Goal: Check status: Check status

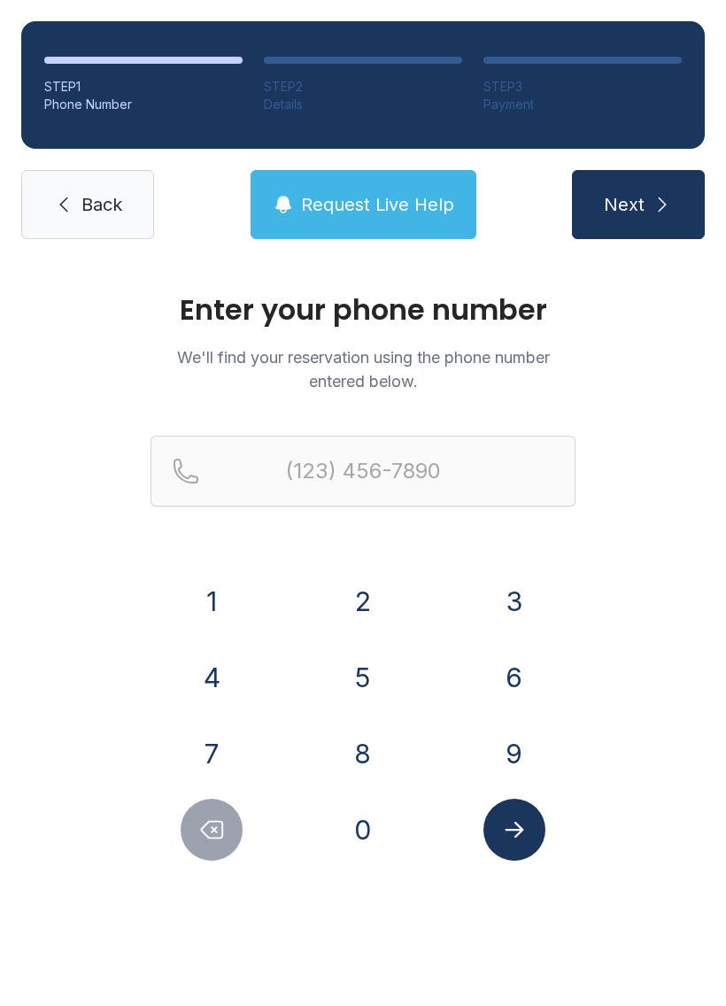
click at [510, 757] on button "9" at bounding box center [515, 754] width 62 height 62
click at [367, 667] on button "5" at bounding box center [363, 677] width 62 height 62
click at [214, 679] on button "4" at bounding box center [212, 677] width 62 height 62
click at [217, 748] on button "7" at bounding box center [212, 754] width 62 height 62
click at [541, 766] on button "9" at bounding box center [515, 754] width 62 height 62
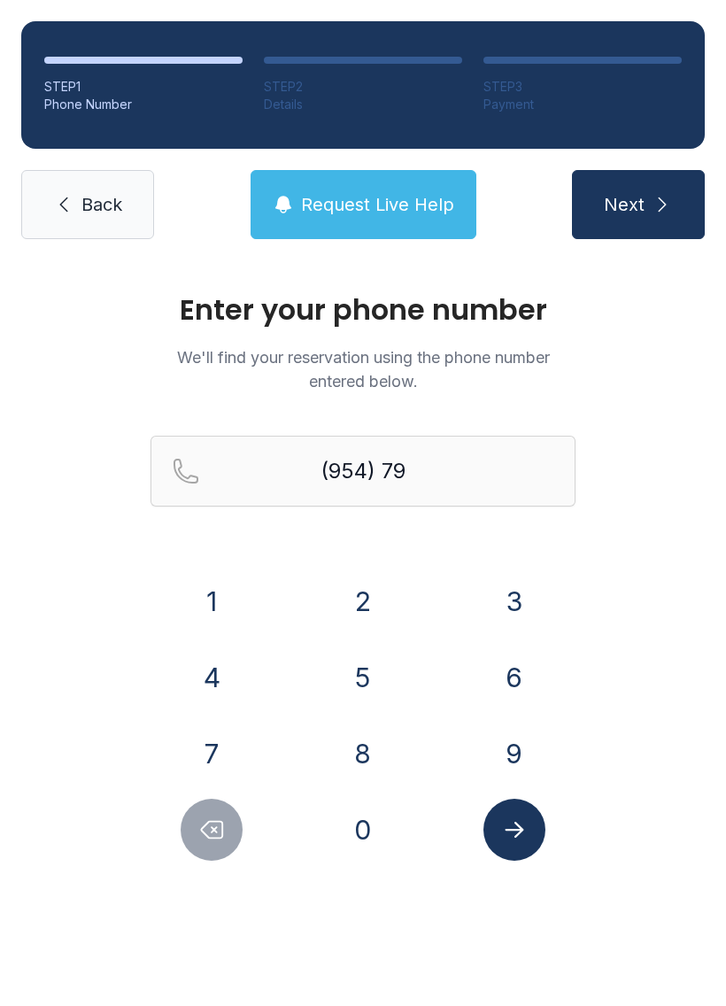
click at [395, 738] on div "8" at bounding box center [363, 754] width 123 height 62
click at [555, 564] on form "(954) 79 1 2 3 4 5 6 7 8 9 0" at bounding box center [363, 648] width 425 height 425
click at [541, 649] on div "6" at bounding box center [514, 677] width 123 height 62
click at [370, 748] on button "8" at bounding box center [363, 754] width 62 height 62
click at [532, 584] on button "3" at bounding box center [515, 601] width 62 height 62
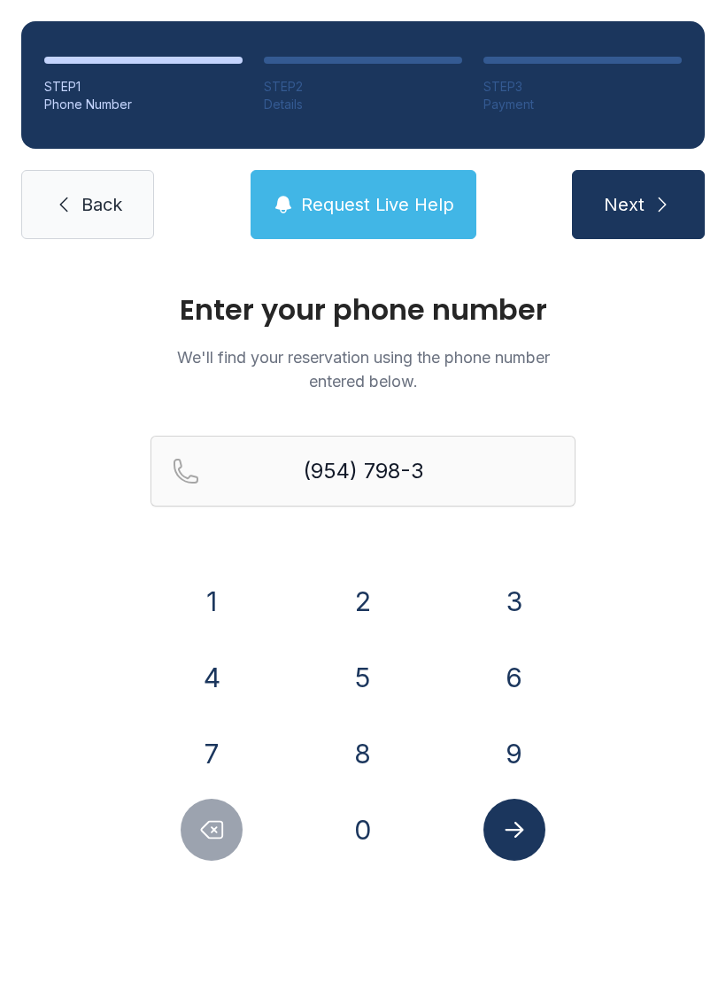
click at [504, 697] on button "6" at bounding box center [515, 677] width 62 height 62
click at [378, 579] on button "2" at bounding box center [363, 601] width 62 height 62
click at [493, 698] on button "6" at bounding box center [515, 677] width 62 height 62
click at [521, 848] on button "Submit lookup form" at bounding box center [515, 830] width 62 height 62
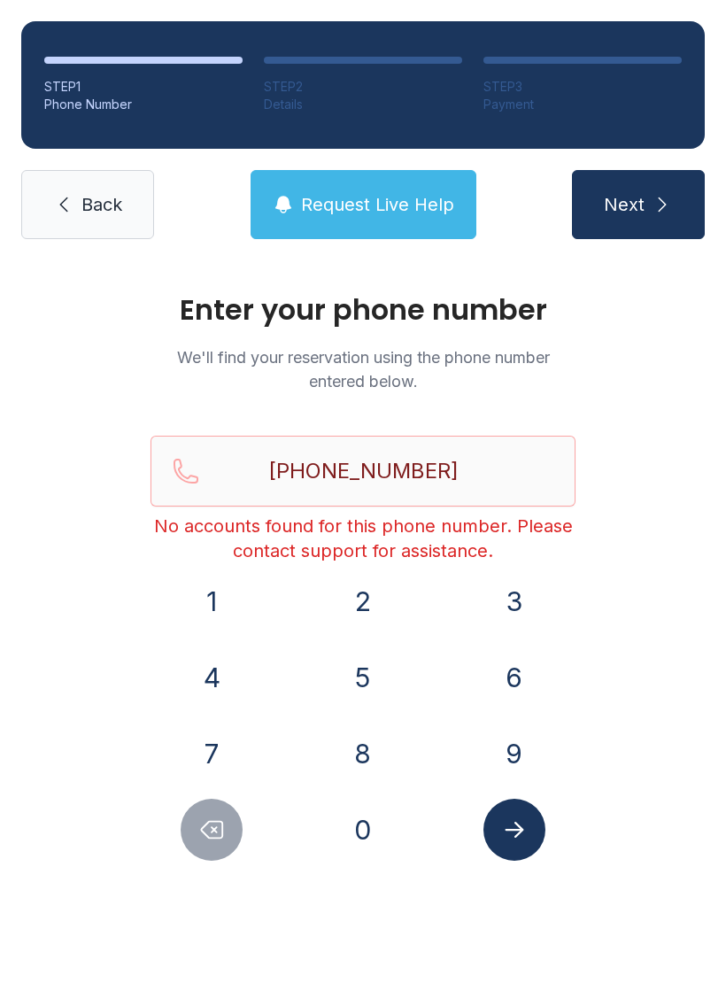
click at [212, 860] on button "Delete number" at bounding box center [212, 830] width 62 height 62
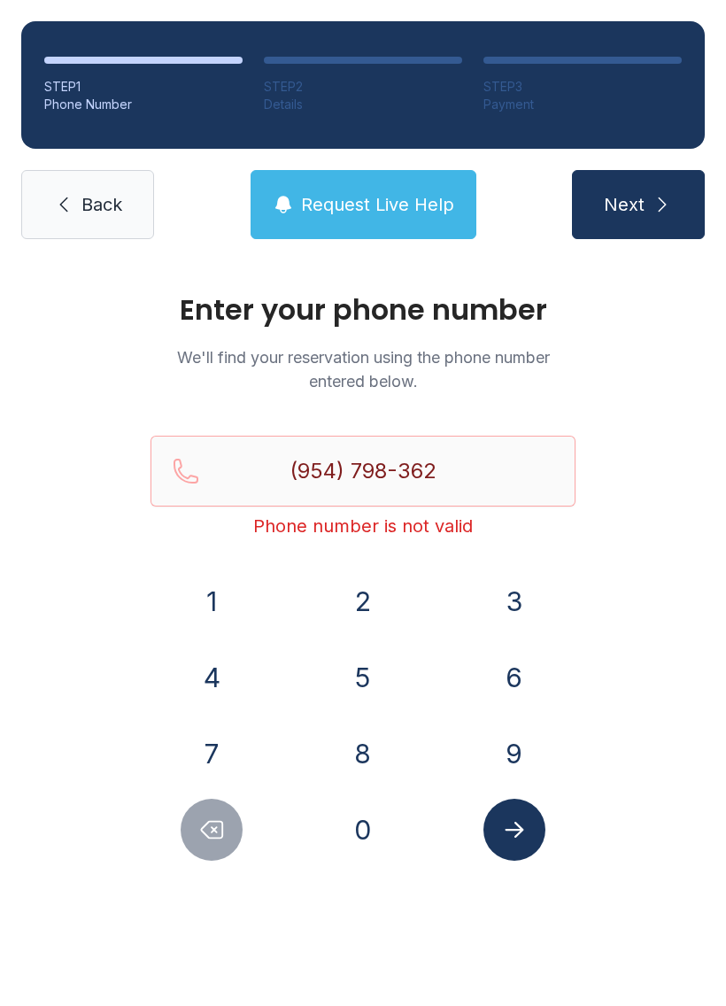
click at [212, 860] on button "Delete number" at bounding box center [212, 830] width 62 height 62
click at [218, 859] on button "Delete number" at bounding box center [212, 830] width 62 height 62
click at [224, 865] on div "Enter your phone number We'll find your reservation using the phone number ente…" at bounding box center [363, 595] width 726 height 671
click at [219, 860] on button "Delete number" at bounding box center [212, 830] width 62 height 62
click at [224, 865] on div "Enter your phone number We'll find your reservation using the phone number ente…" at bounding box center [363, 595] width 726 height 671
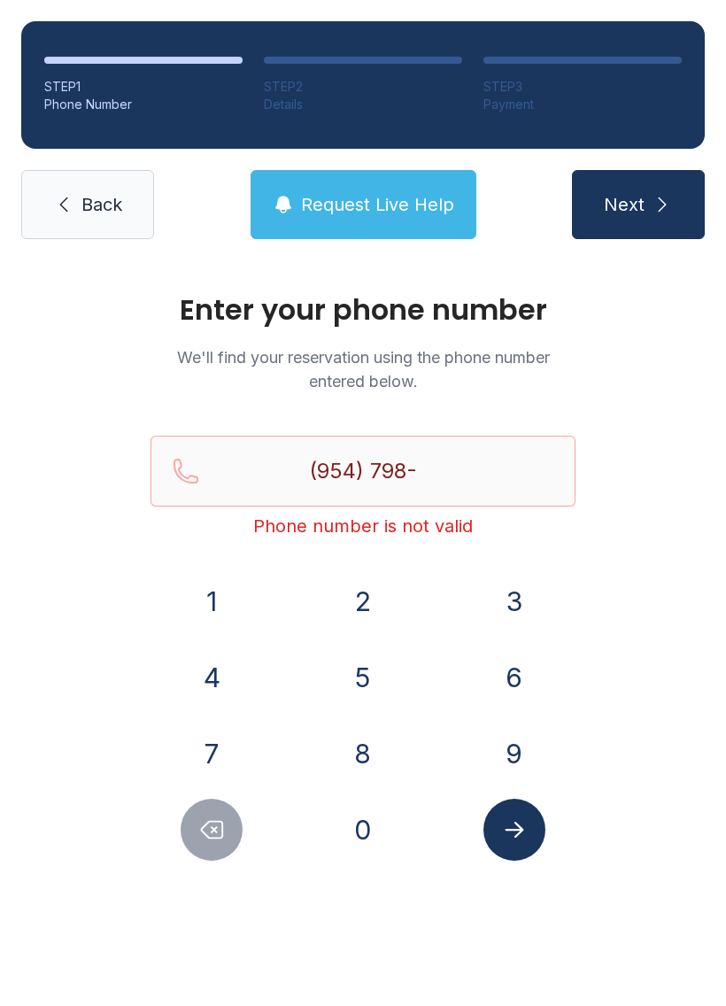
click at [210, 858] on button "Delete number" at bounding box center [212, 830] width 62 height 62
click at [218, 866] on div "Enter your phone number We'll find your reservation using the phone number ente…" at bounding box center [363, 595] width 726 height 671
click at [205, 878] on div "Enter your phone number We'll find your reservation using the phone number ente…" at bounding box center [363, 595] width 726 height 671
click at [204, 881] on div "Enter your phone number We'll find your reservation using the phone number ente…" at bounding box center [363, 595] width 726 height 671
click at [237, 177] on nav "Back Request Live Help Next" at bounding box center [363, 204] width 684 height 69
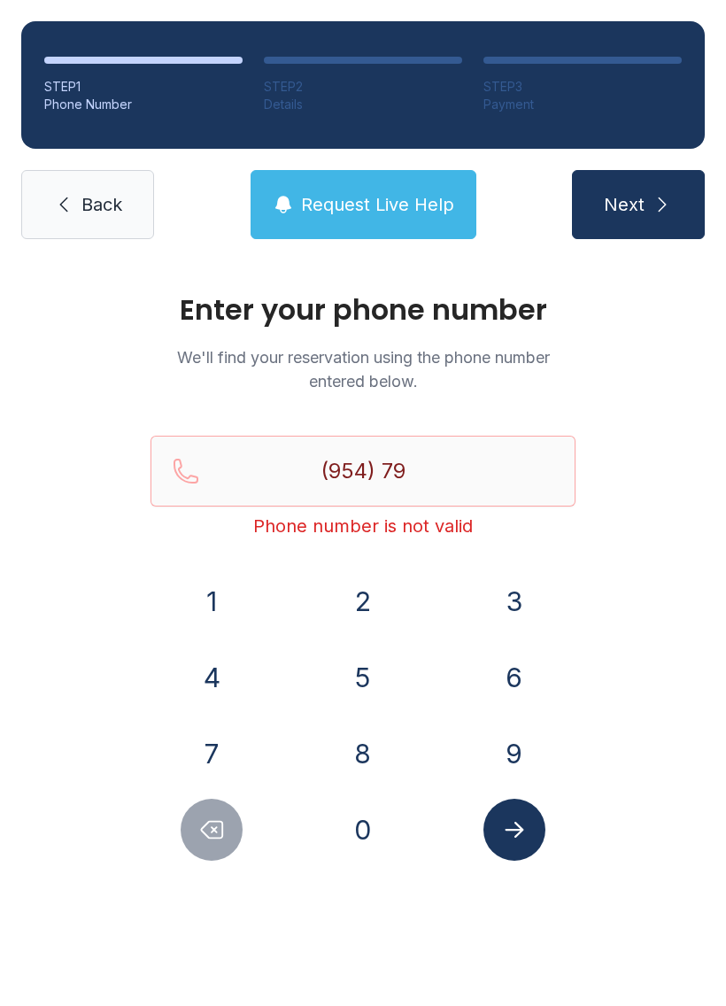
click at [307, 189] on button "Request Live Help" at bounding box center [364, 204] width 226 height 69
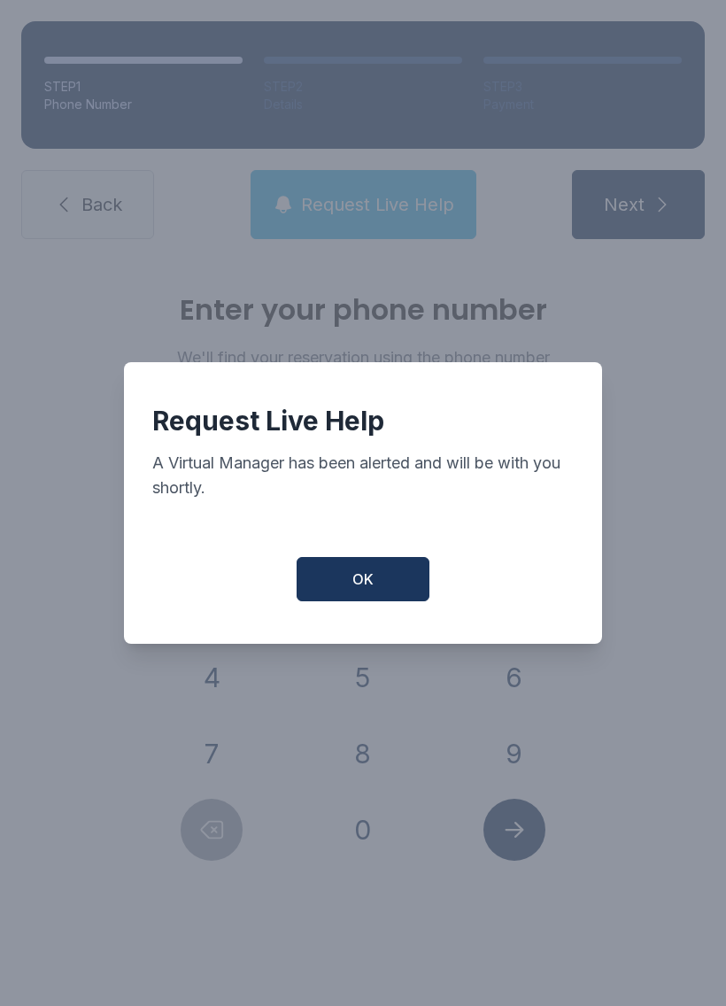
click at [371, 588] on span "OK" at bounding box center [362, 579] width 21 height 21
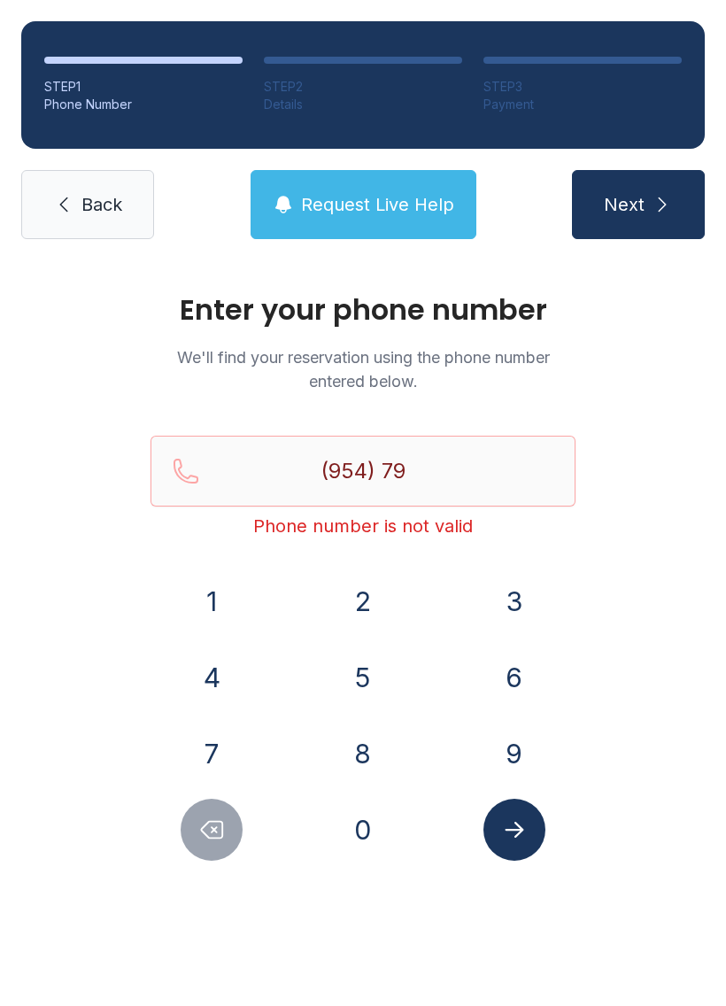
click at [176, 815] on div at bounding box center [212, 830] width 123 height 62
click at [164, 816] on div at bounding box center [212, 830] width 123 height 62
click at [184, 842] on button "Delete number" at bounding box center [212, 830] width 62 height 62
click at [182, 839] on button "Delete number" at bounding box center [212, 830] width 62 height 62
click at [197, 834] on button "Delete number" at bounding box center [212, 830] width 62 height 62
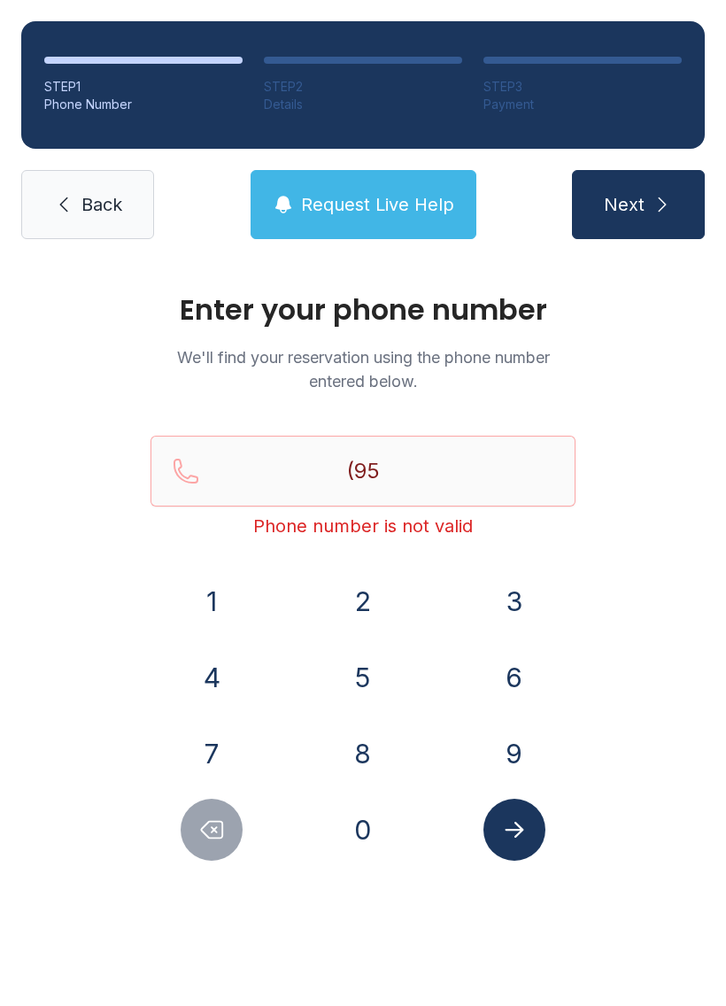
click at [197, 833] on button "Delete number" at bounding box center [212, 830] width 62 height 62
type input "(9"
click at [194, 832] on button "Delete number" at bounding box center [212, 830] width 62 height 62
click at [193, 832] on button "Delete number" at bounding box center [212, 830] width 62 height 62
click at [358, 190] on button "Request Live Help" at bounding box center [364, 204] width 226 height 69
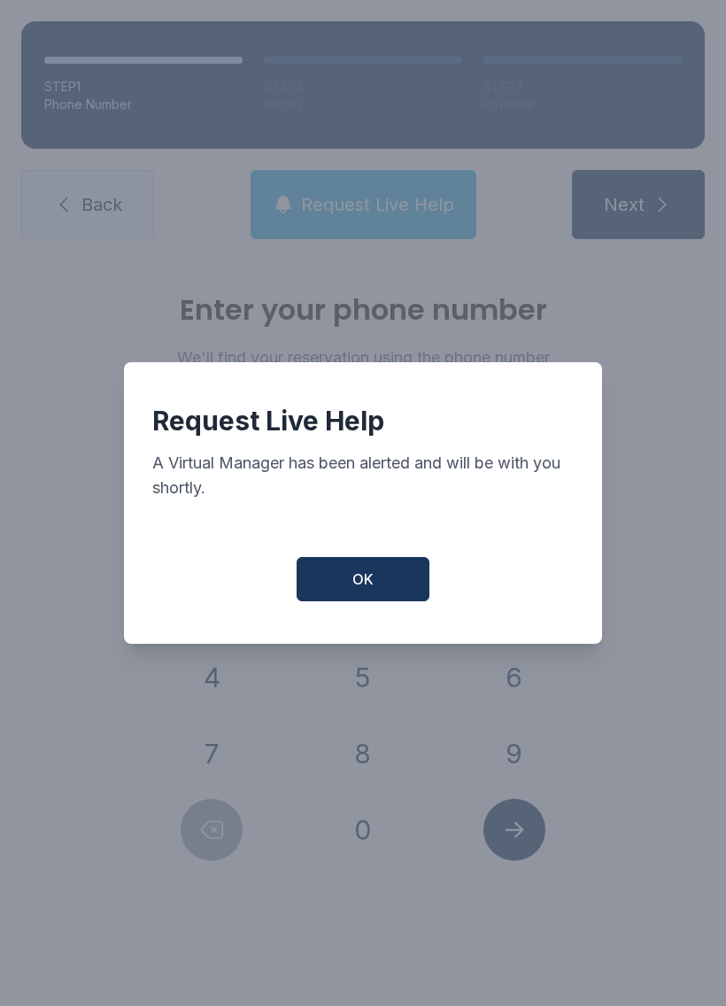
click at [344, 572] on button "OK" at bounding box center [363, 579] width 133 height 44
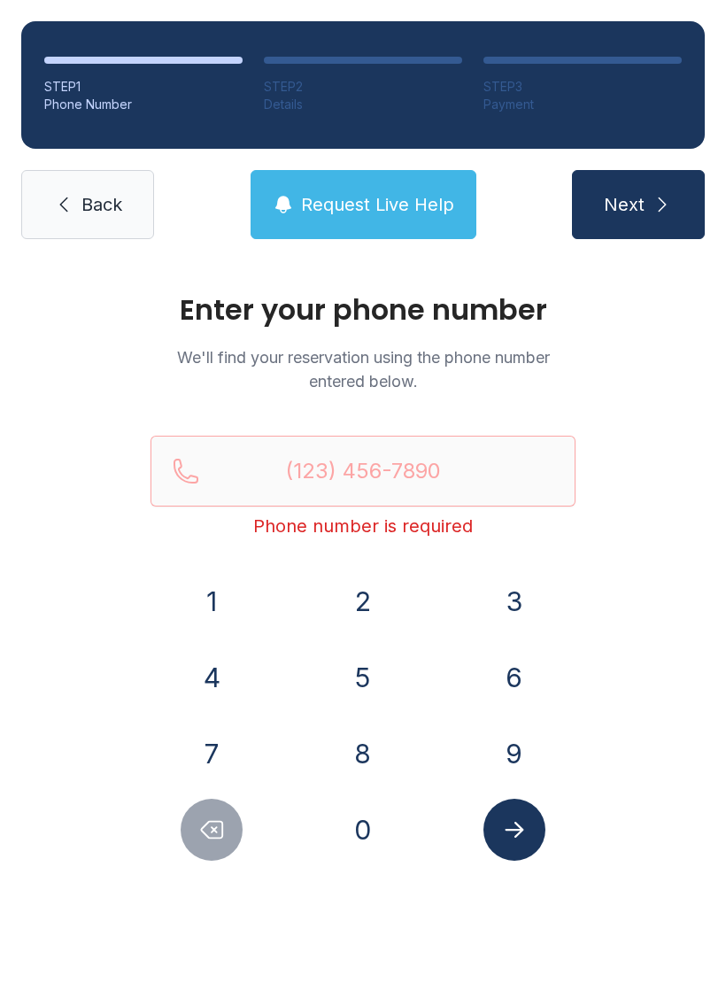
click at [347, 205] on span "Request Live Help" at bounding box center [377, 204] width 153 height 25
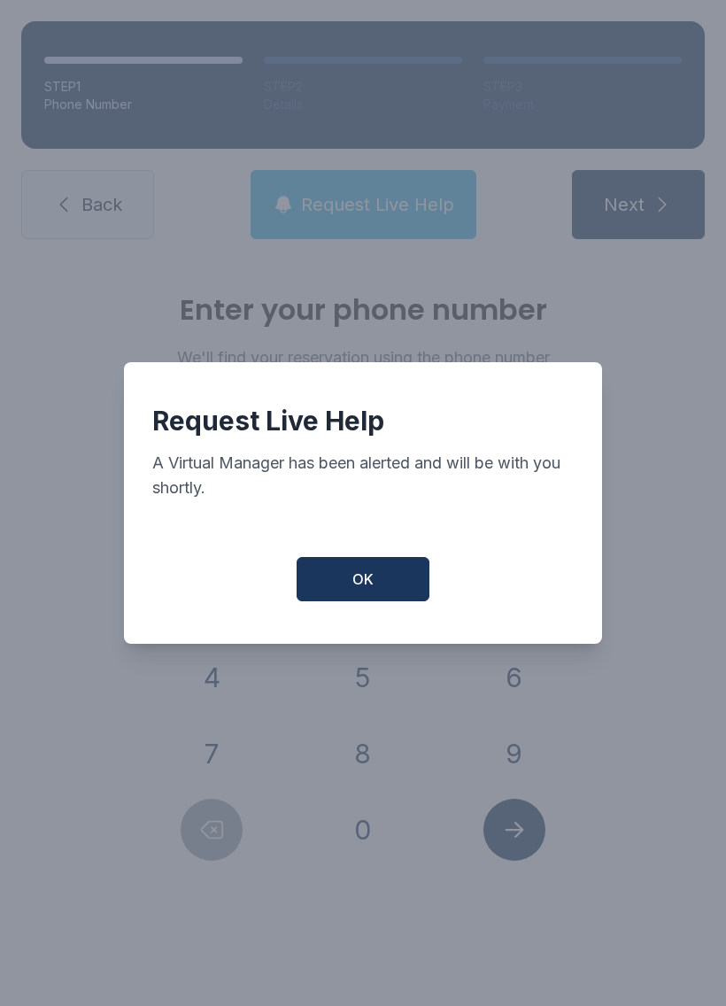
click at [371, 590] on span "OK" at bounding box center [362, 579] width 21 height 21
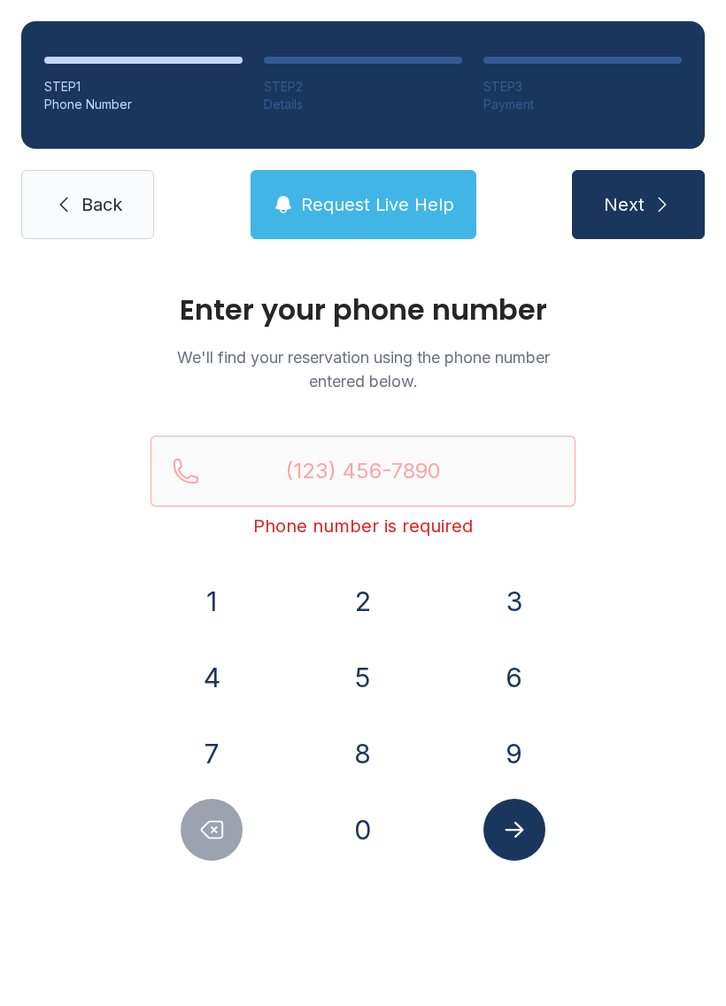
click at [345, 194] on span "Request Live Help" at bounding box center [377, 204] width 153 height 25
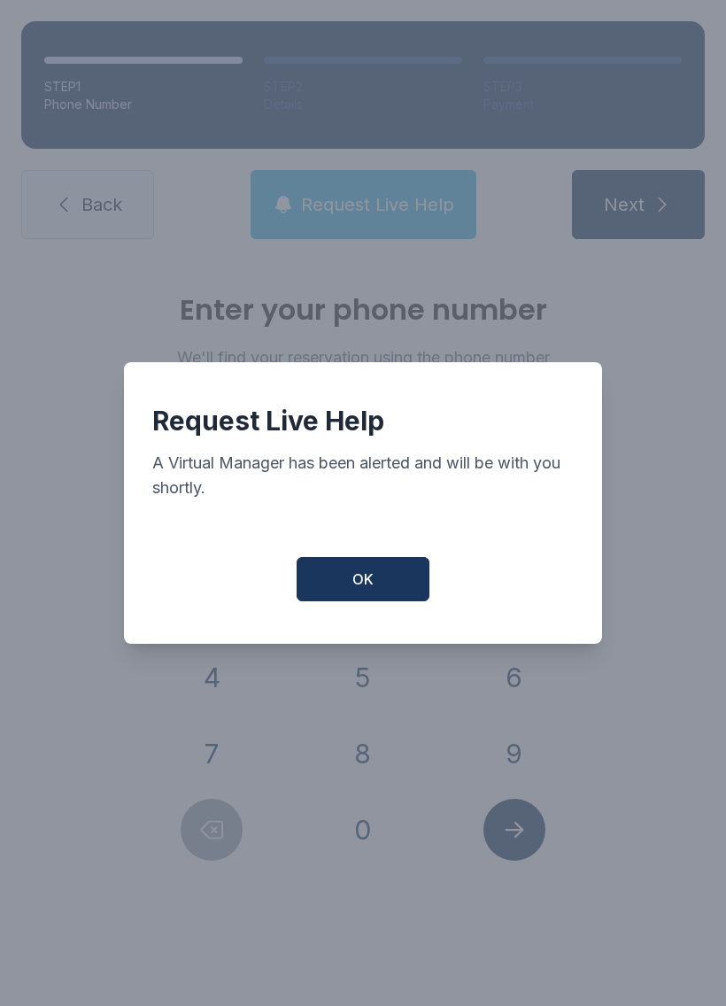
click at [380, 596] on button "OK" at bounding box center [363, 579] width 133 height 44
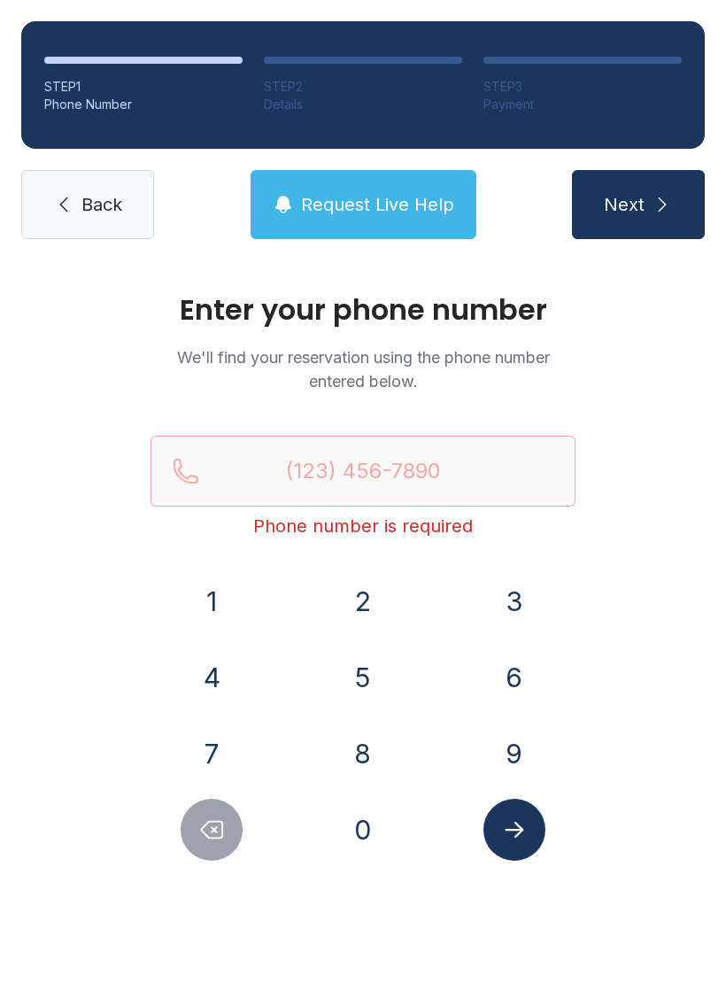
click at [382, 210] on span "Request Live Help" at bounding box center [377, 204] width 153 height 25
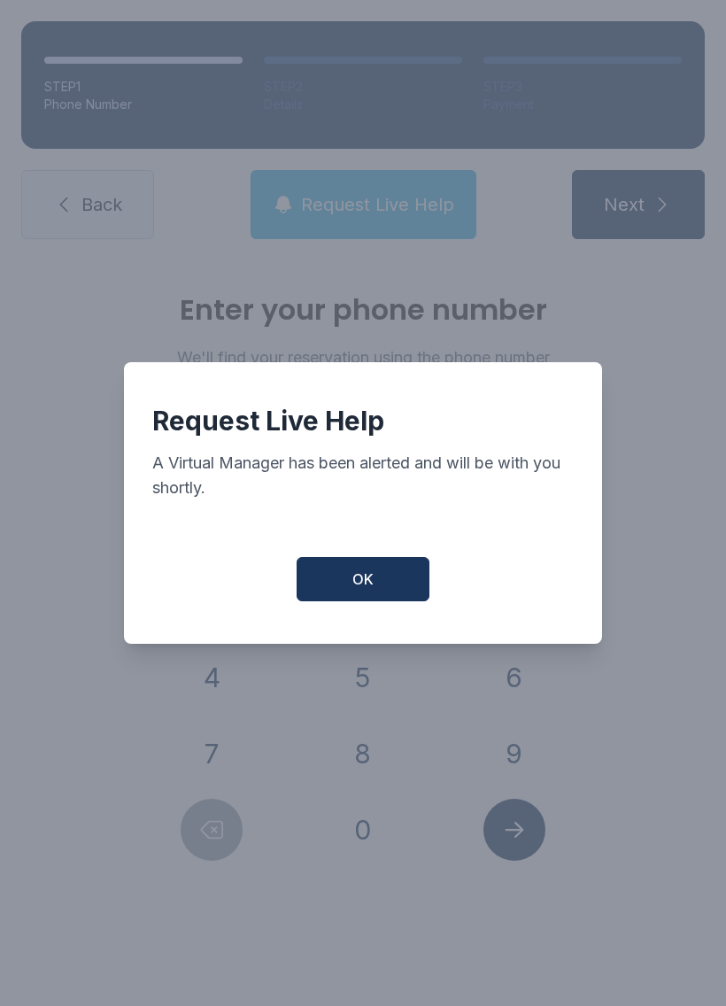
click at [353, 601] on button "OK" at bounding box center [363, 579] width 133 height 44
